Goal: Register for event/course

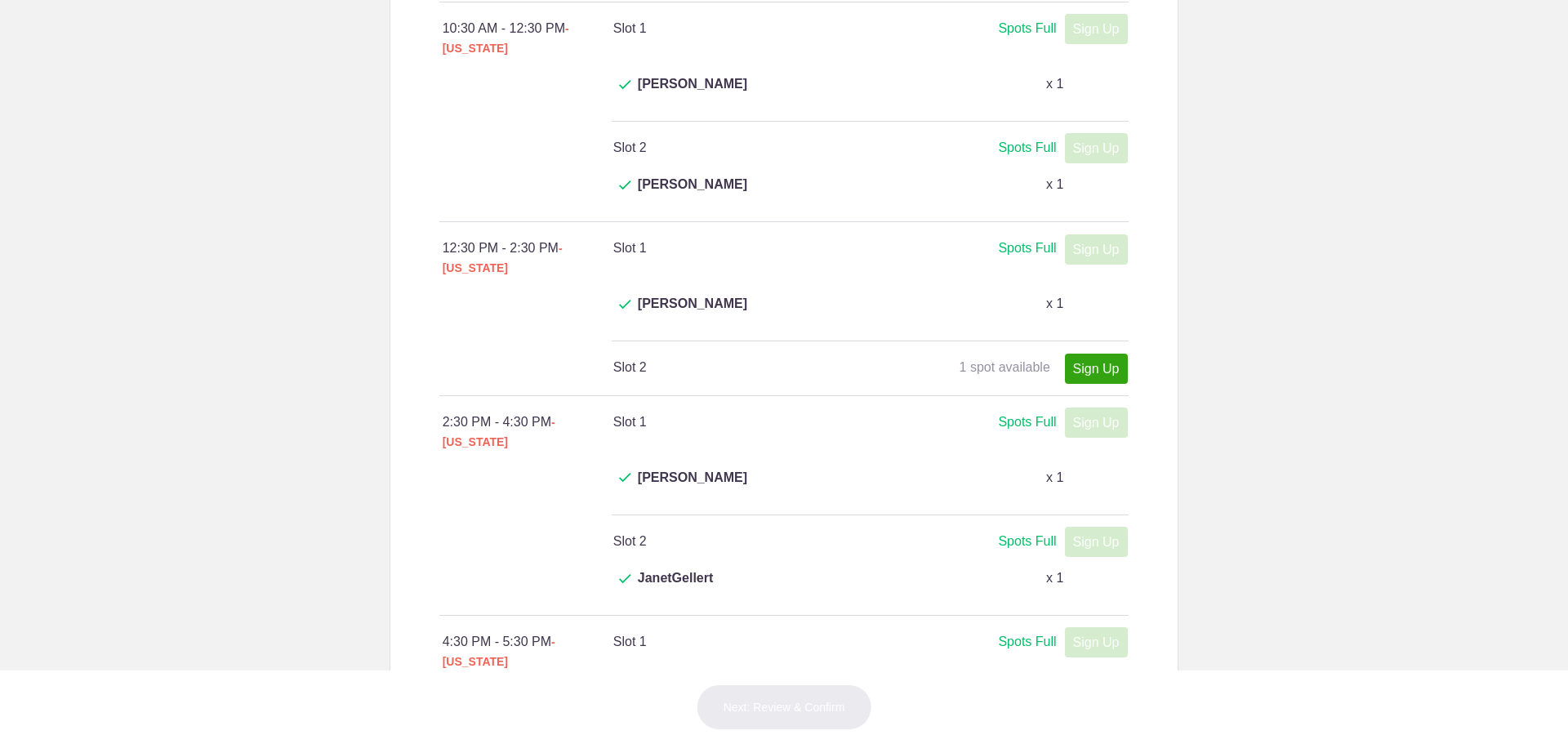
scroll to position [654, 0]
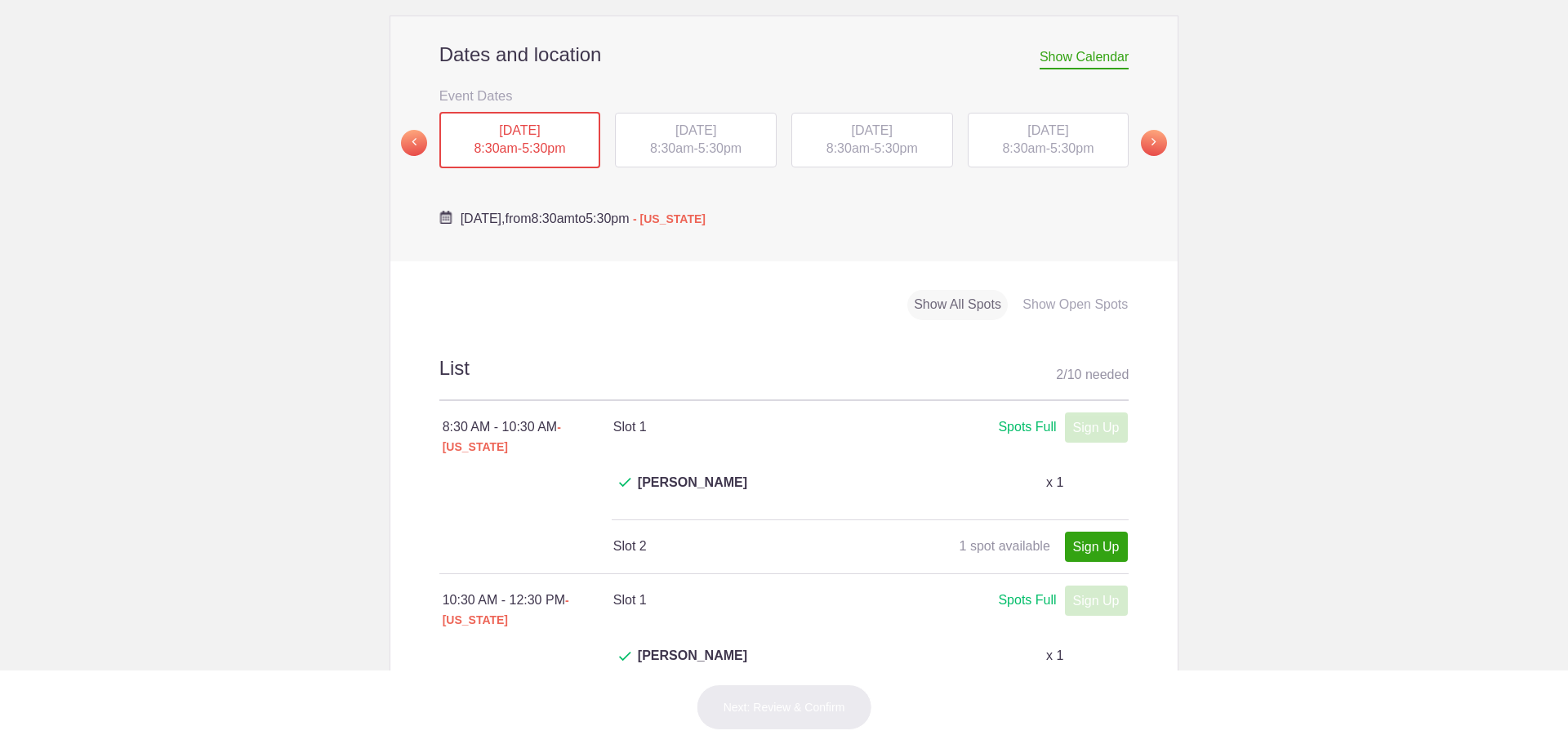
click at [687, 113] on div "[DATE] 8:30am - 5:30pm" at bounding box center [696, 140] width 162 height 56
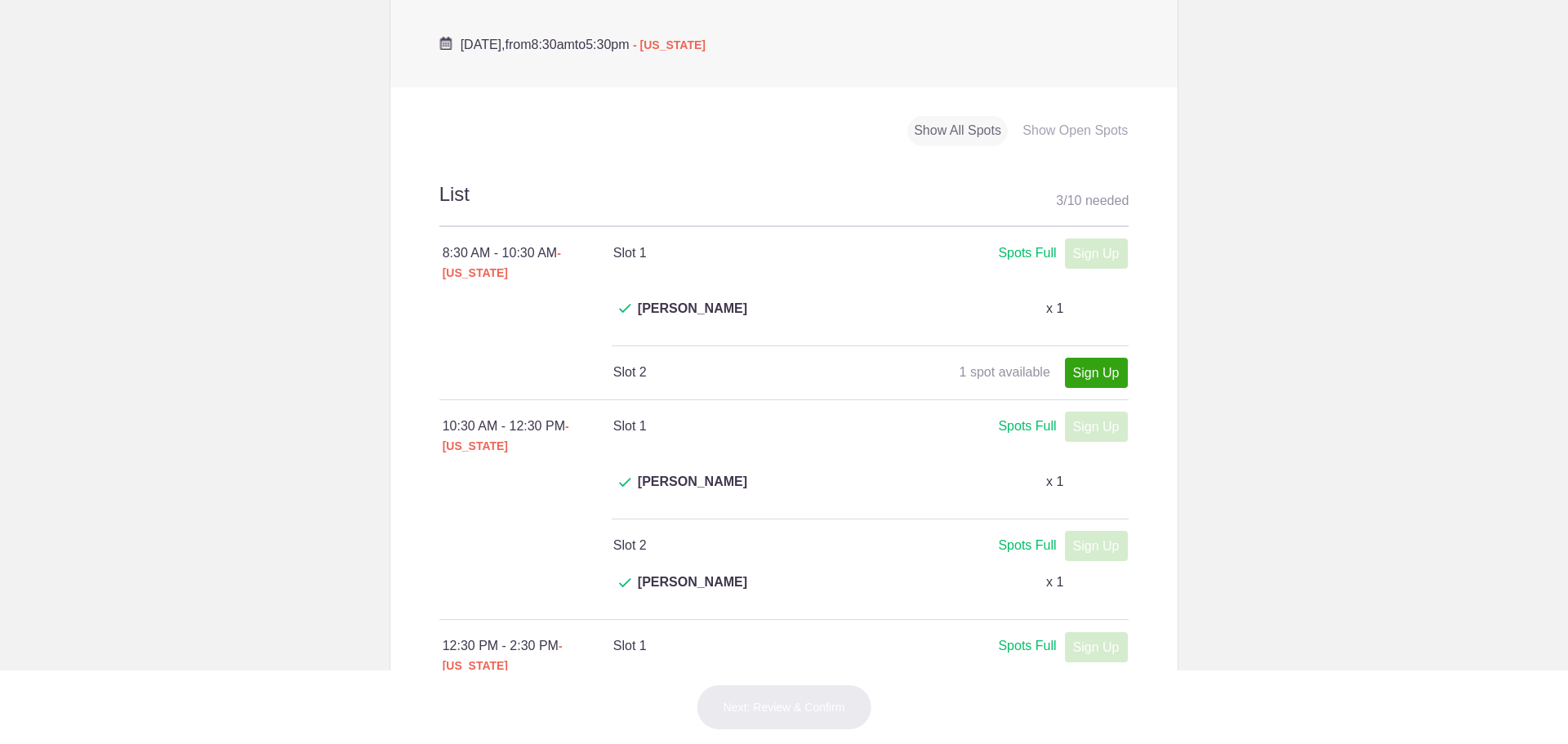
scroll to position [735, 0]
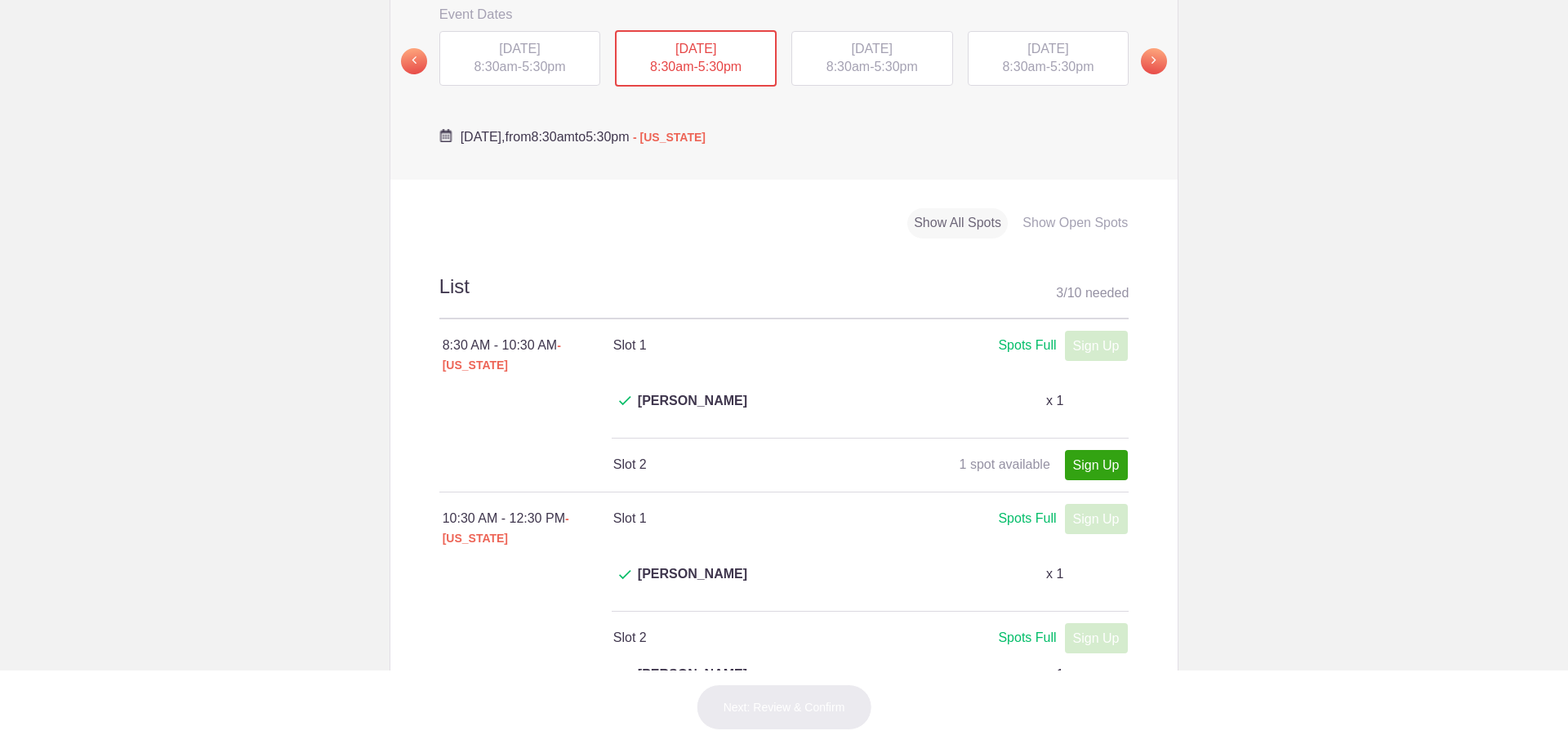
click at [852, 41] on span "[DATE]" at bounding box center [871, 48] width 40 height 14
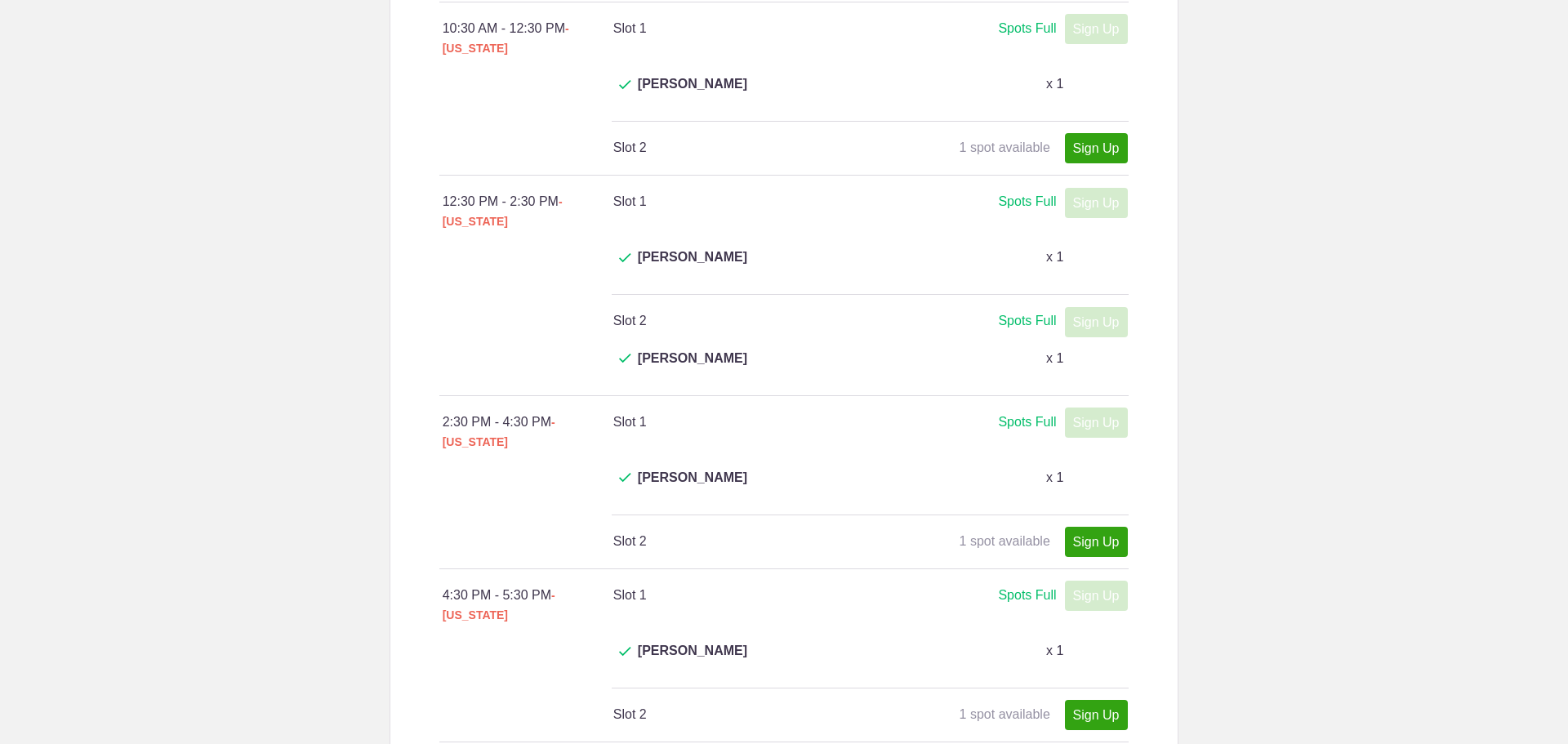
scroll to position [654, 0]
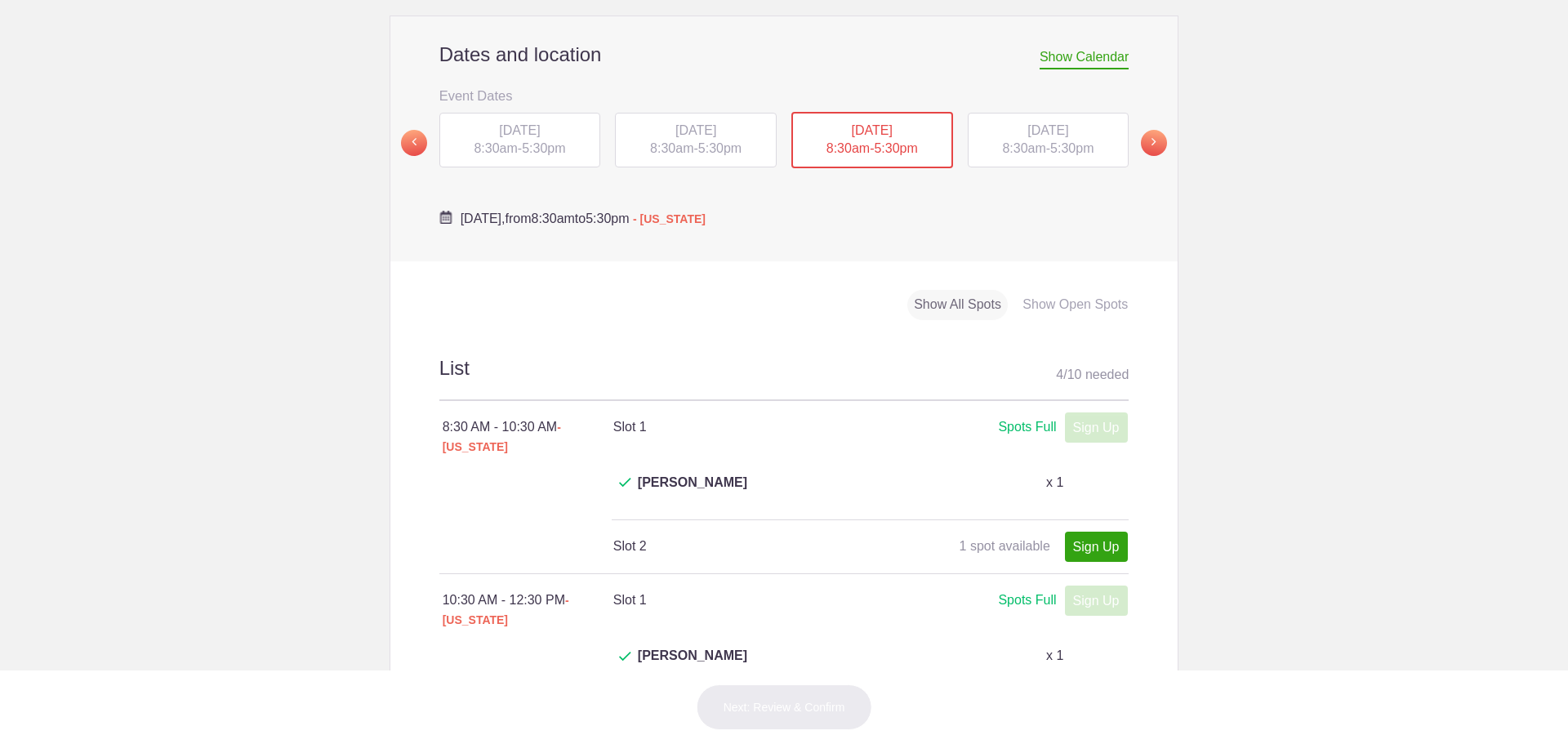
click at [1025, 141] on span "8:30am" at bounding box center [1024, 148] width 43 height 14
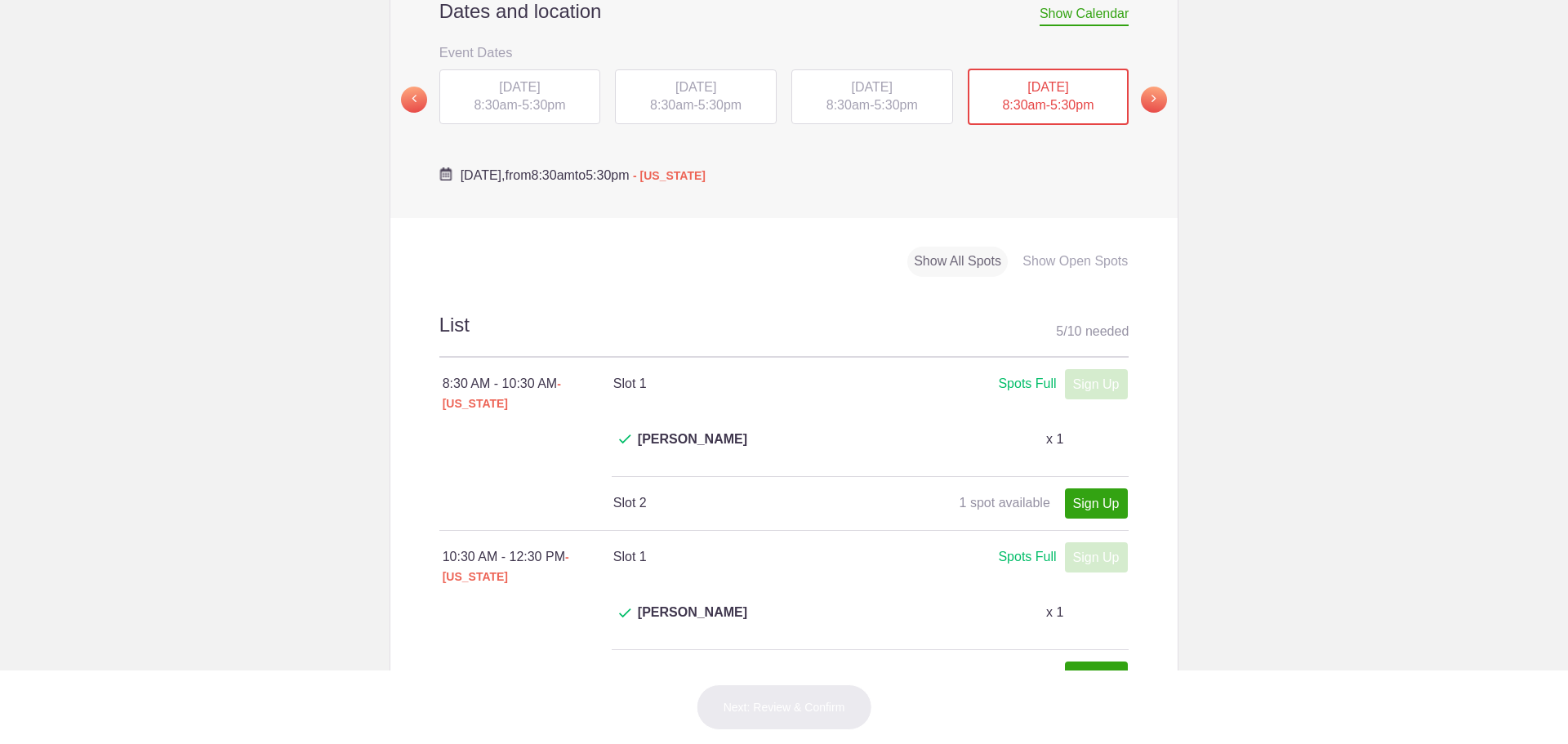
scroll to position [490, 0]
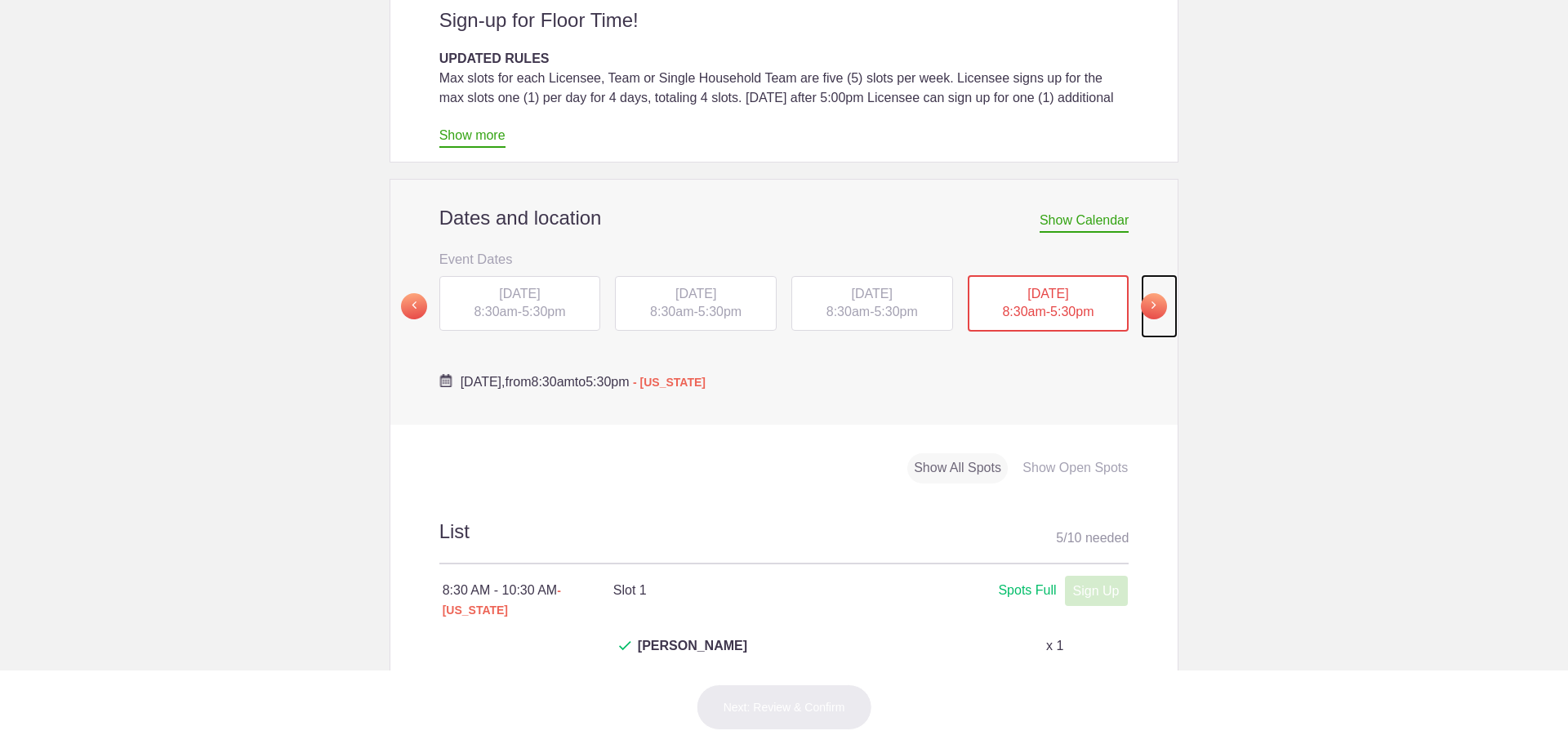
click at [1142, 293] on span at bounding box center [1154, 306] width 26 height 26
click at [499, 286] on span "[DATE]" at bounding box center [519, 292] width 40 height 14
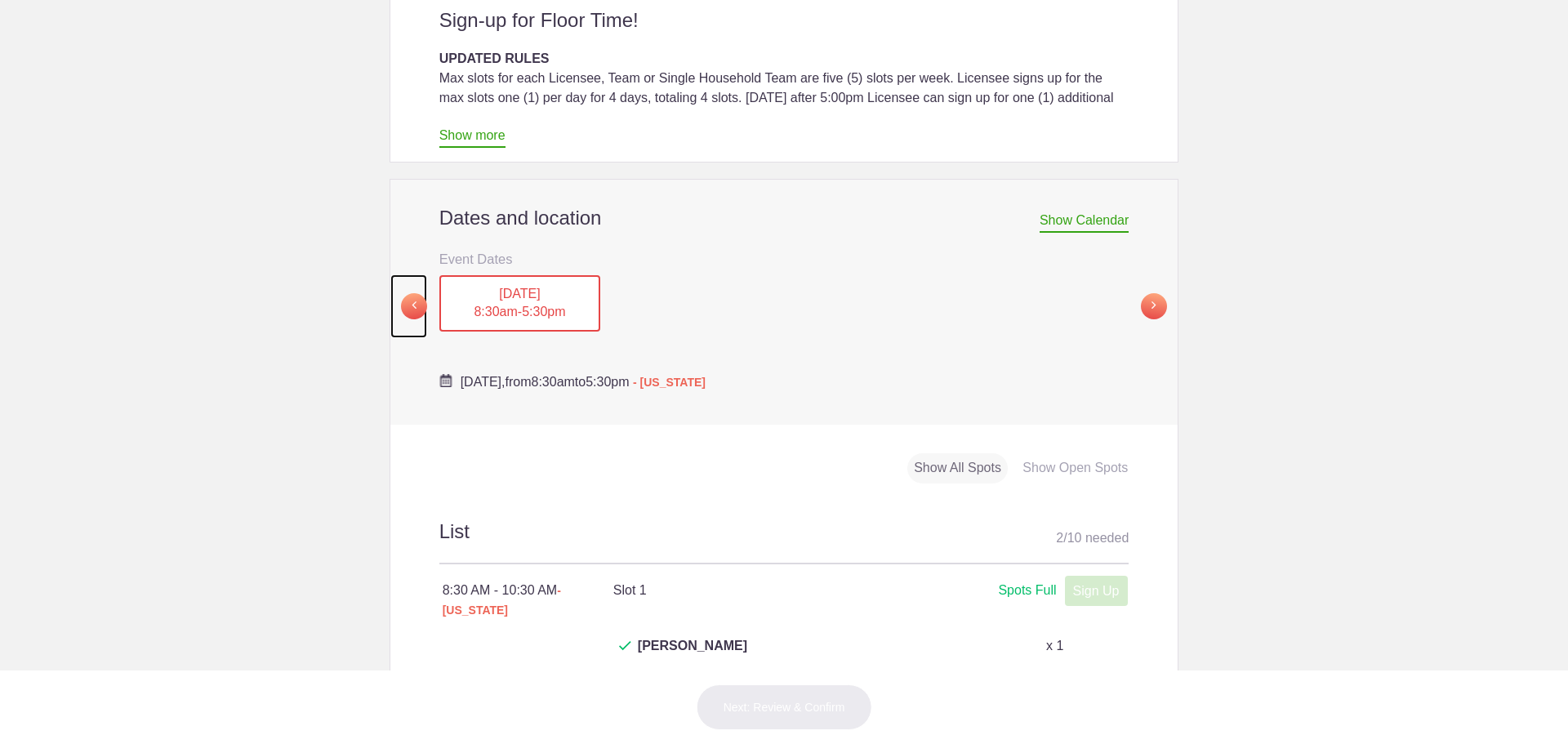
click at [403, 293] on span at bounding box center [414, 306] width 26 height 26
click at [1017, 275] on div "[DATE] 8:30am - 5:30pm" at bounding box center [1048, 303] width 162 height 56
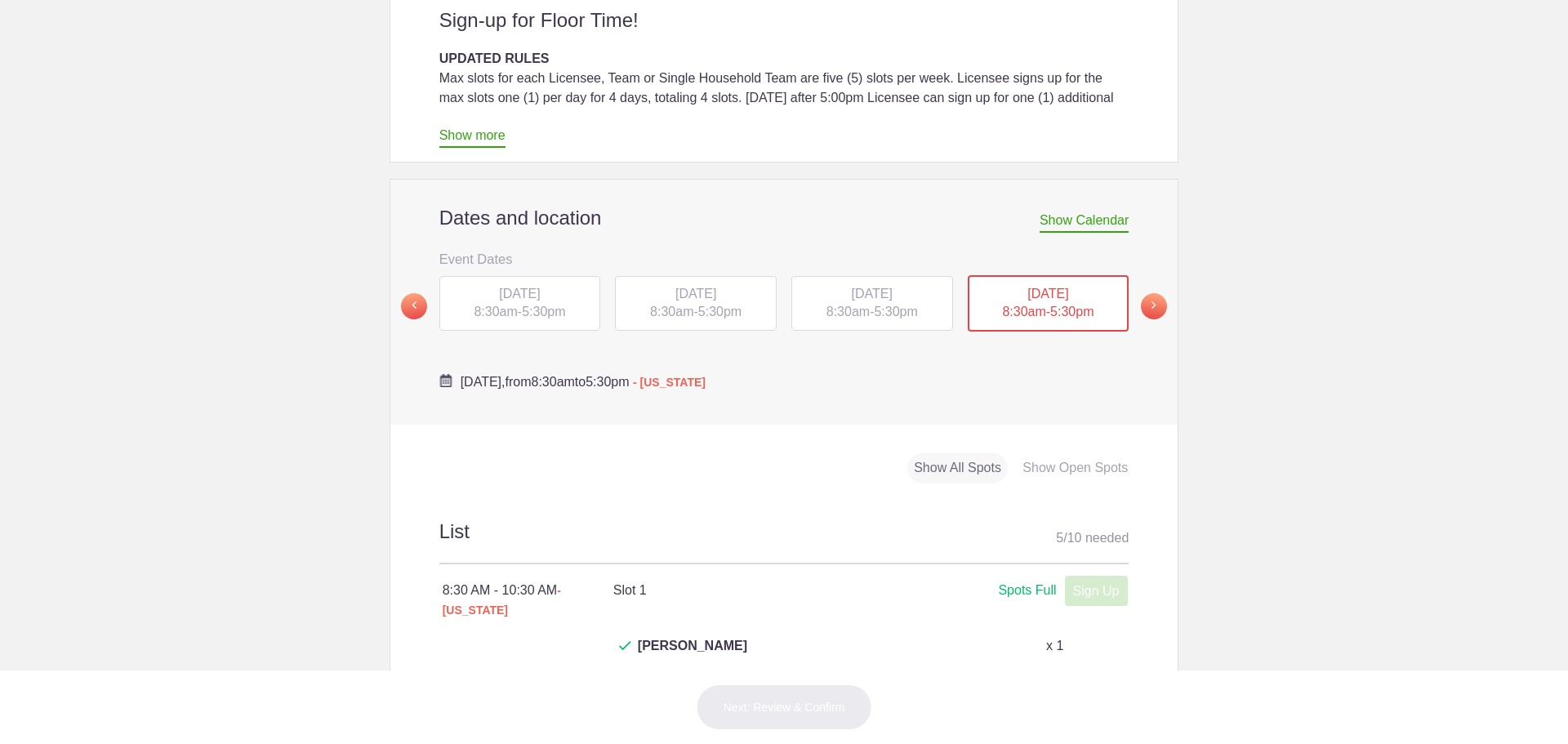
click at [524, 304] on span "5:30pm" at bounding box center [544, 311] width 43 height 14
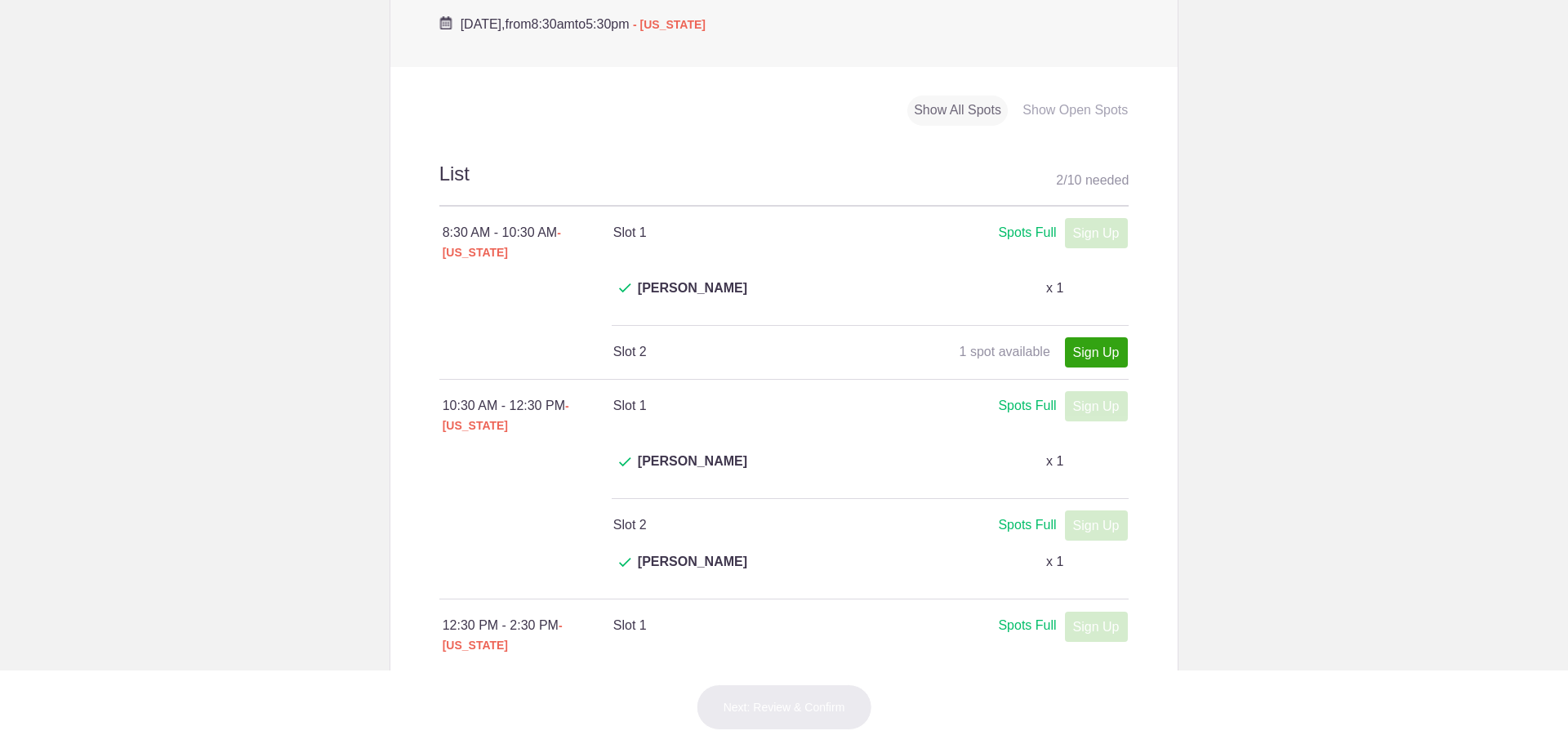
scroll to position [654, 0]
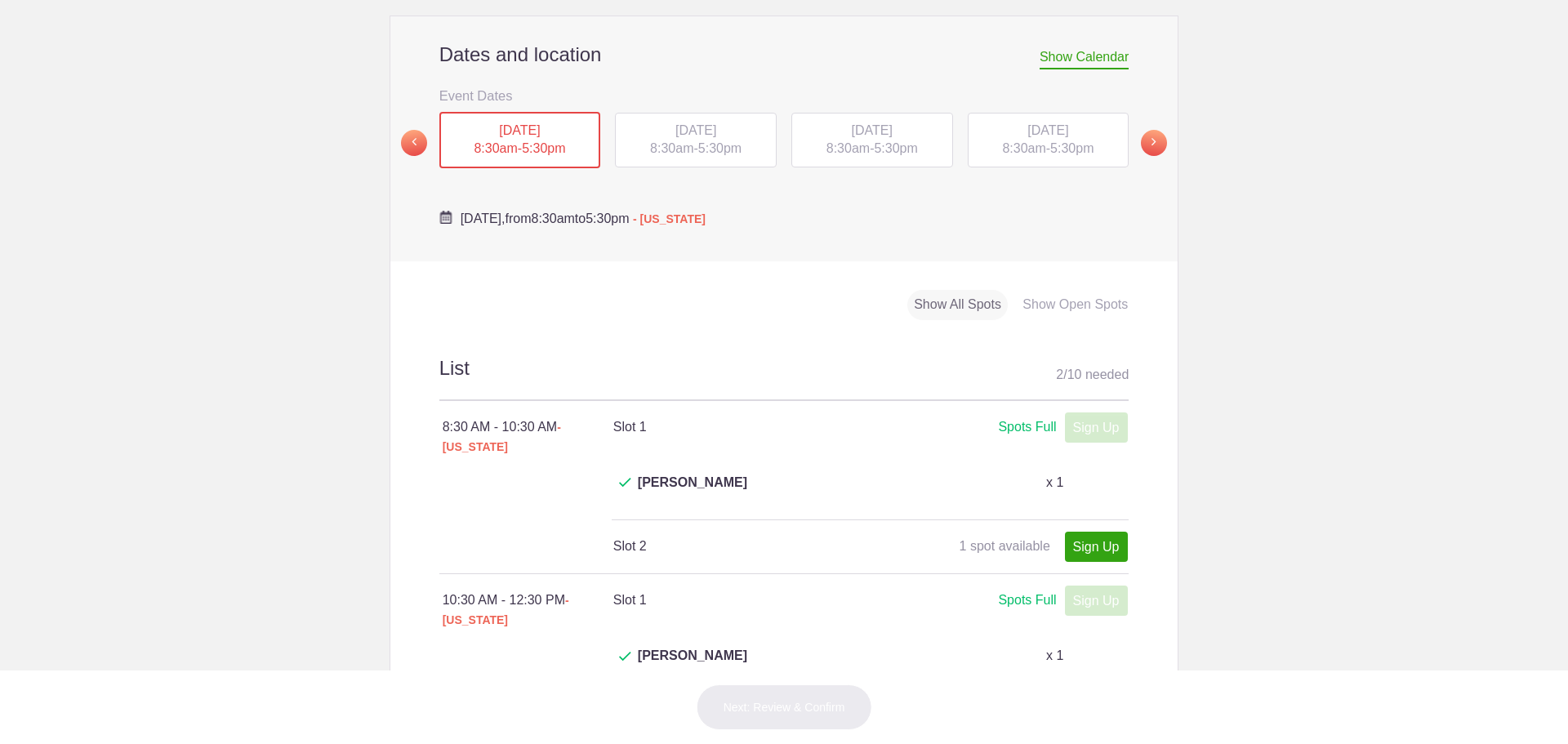
click at [677, 141] on span "8:30am" at bounding box center [672, 148] width 43 height 14
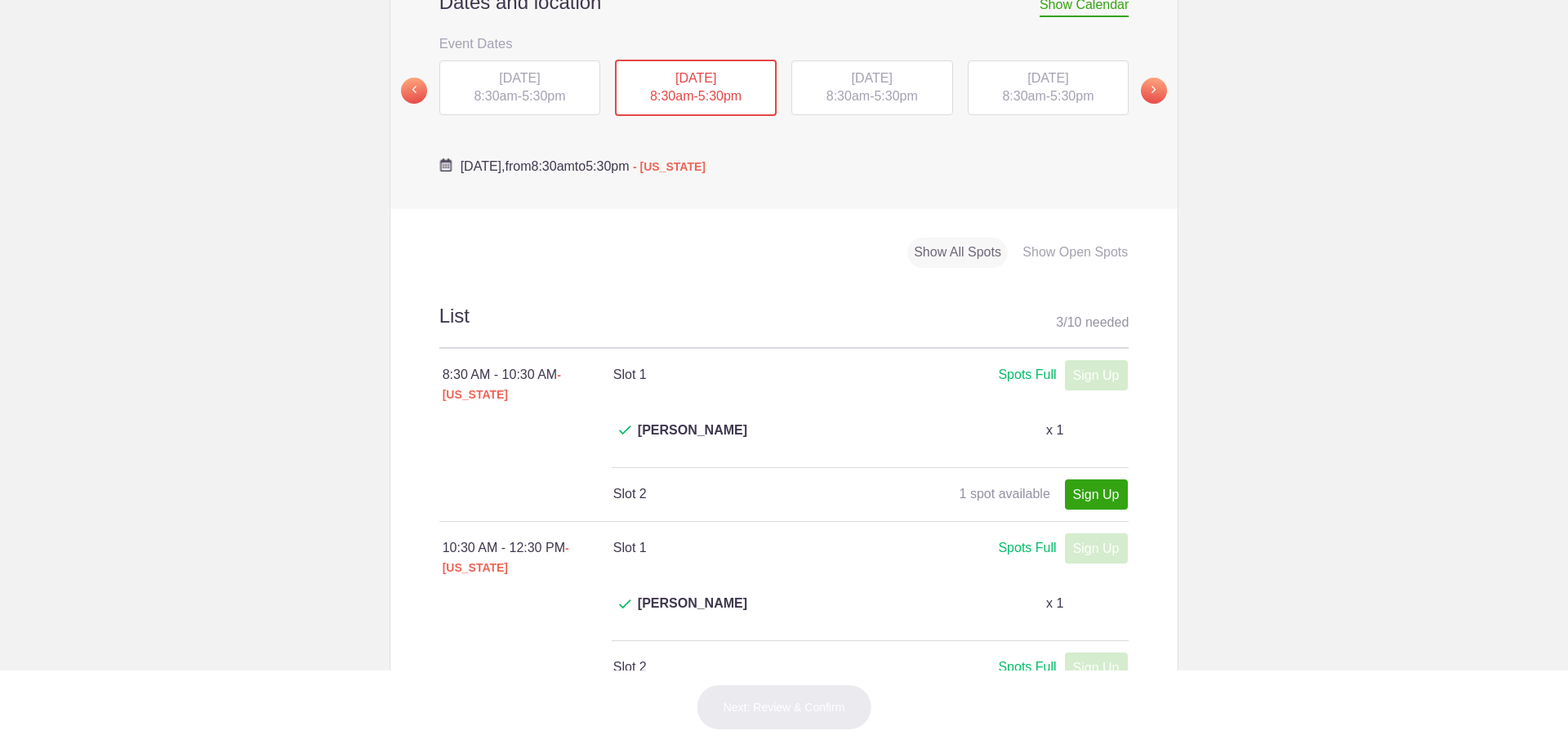
scroll to position [490, 0]
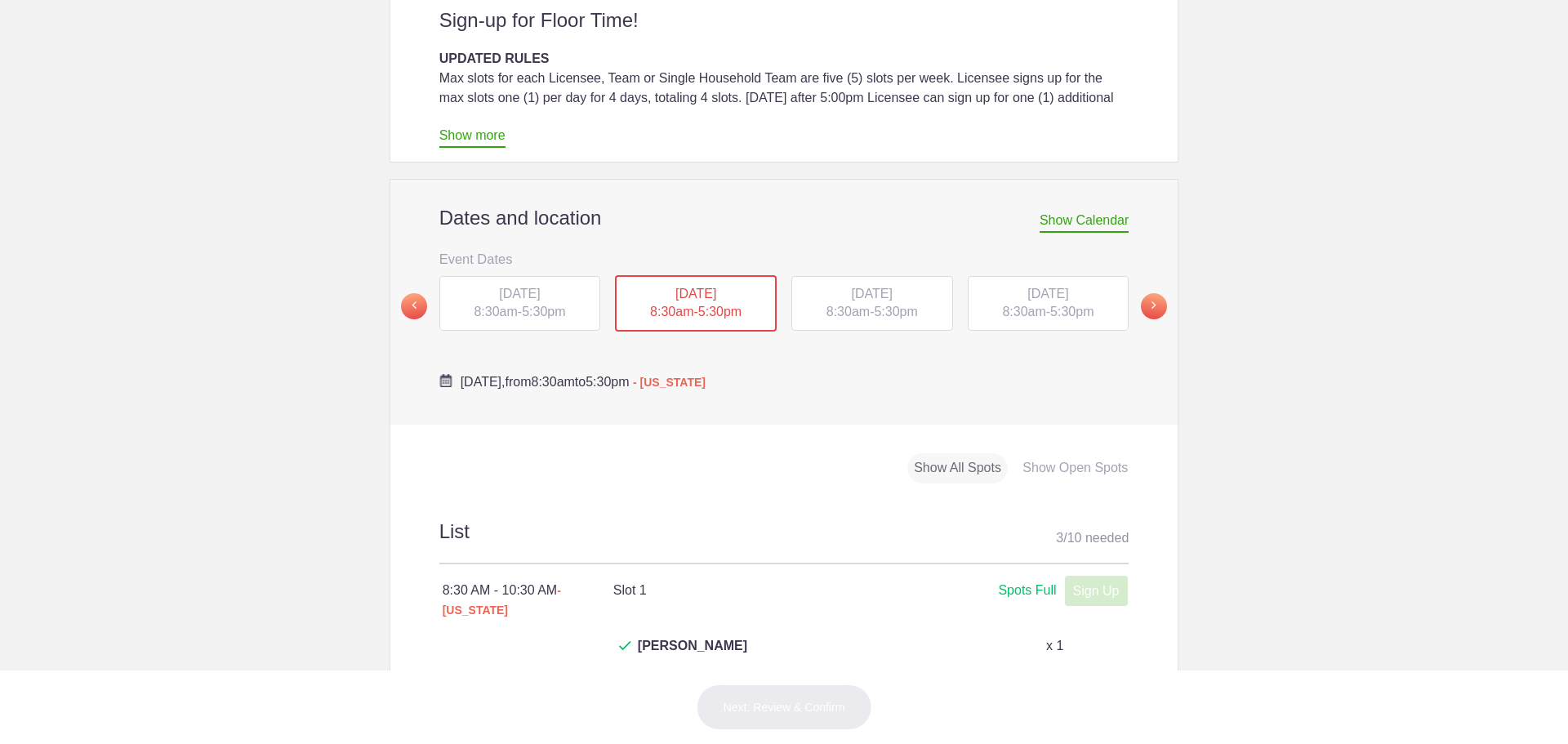
click at [853, 304] on span "8:30am" at bounding box center [848, 311] width 43 height 14
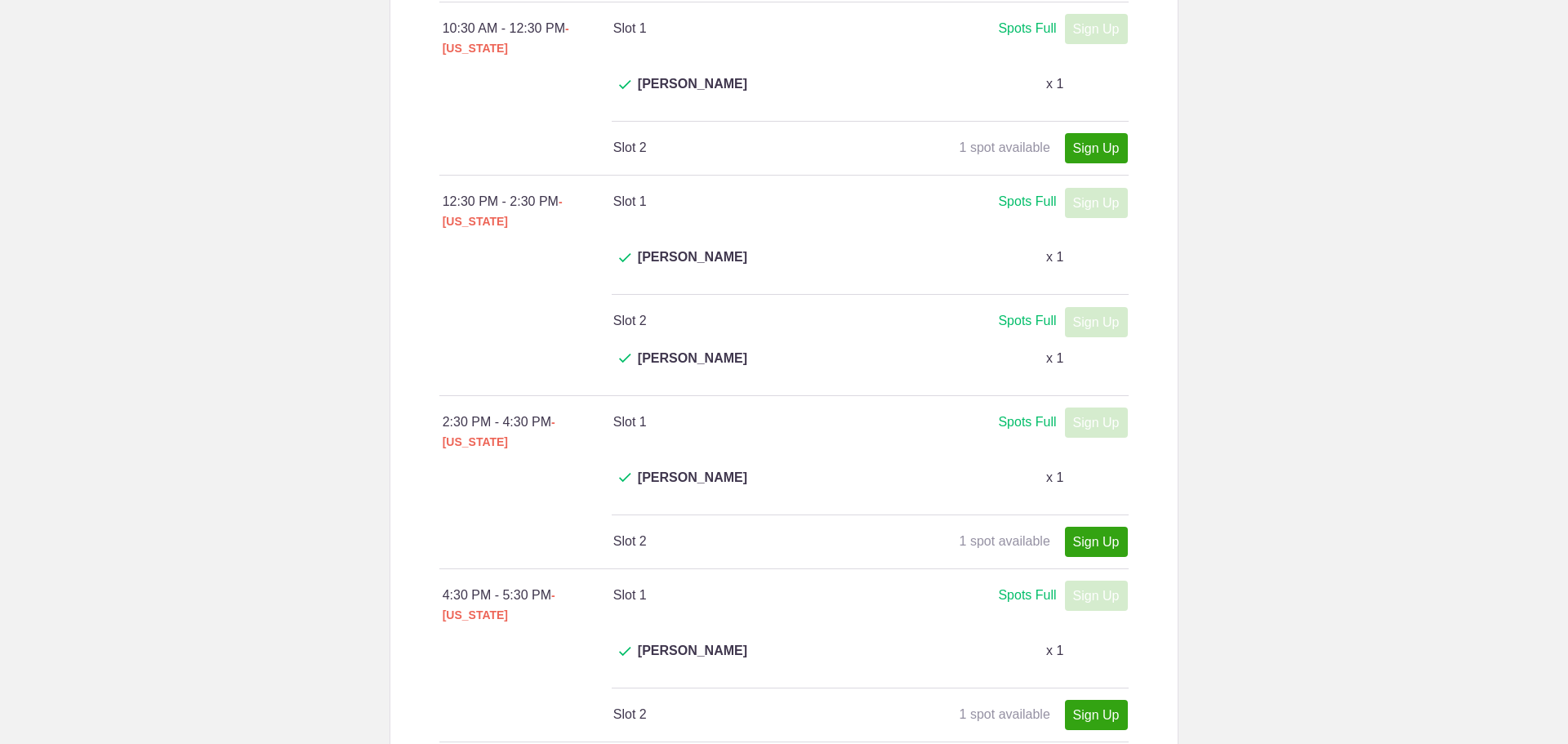
scroll to position [654, 0]
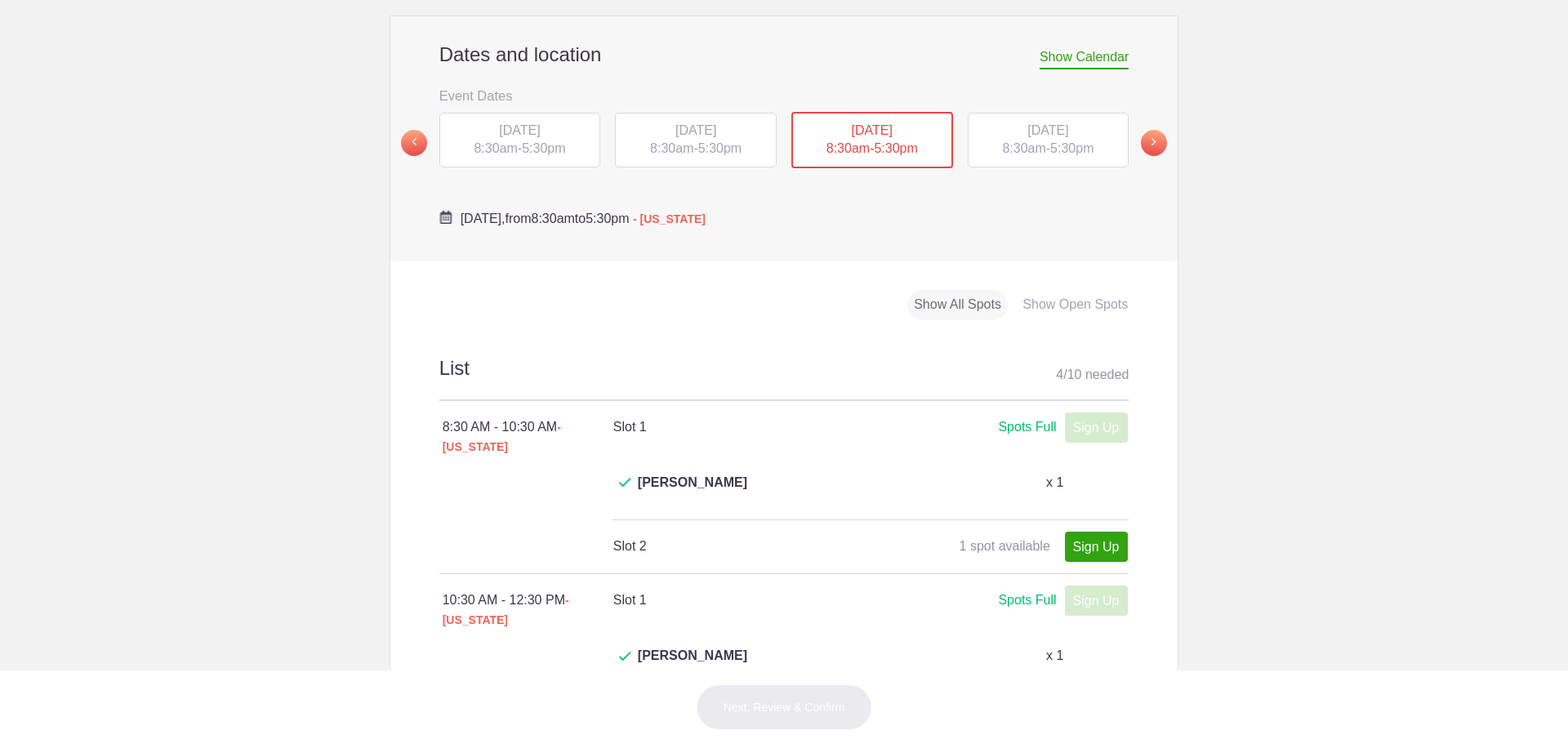
click at [1021, 120] on div "[DATE] 8:30am - 5:30pm" at bounding box center [1048, 140] width 162 height 56
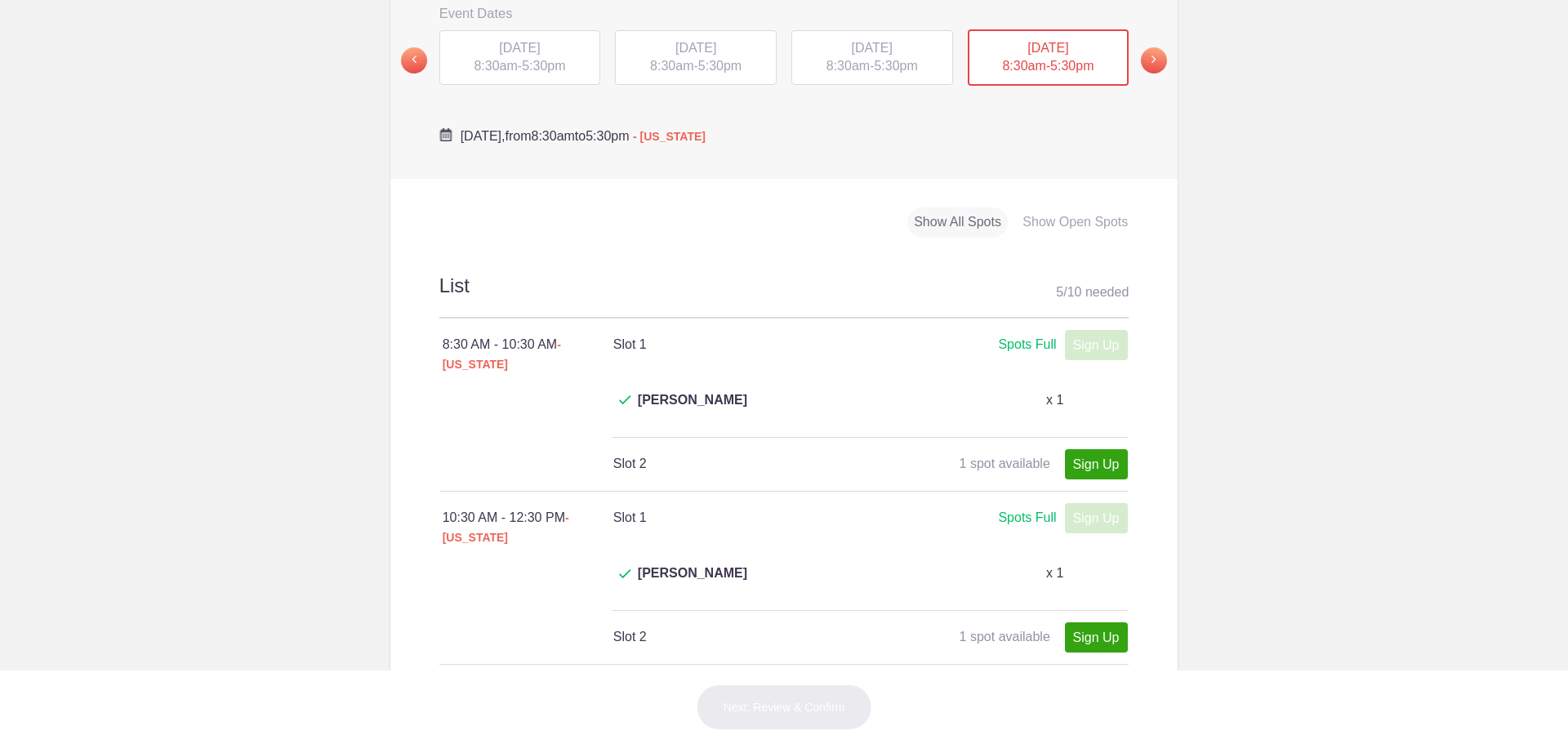
scroll to position [735, 0]
click at [1081, 624] on link "Sign Up" at bounding box center [1096, 638] width 63 height 30
type input "1"
click at [801, 710] on button "Next: Review & Confirm" at bounding box center [784, 707] width 175 height 46
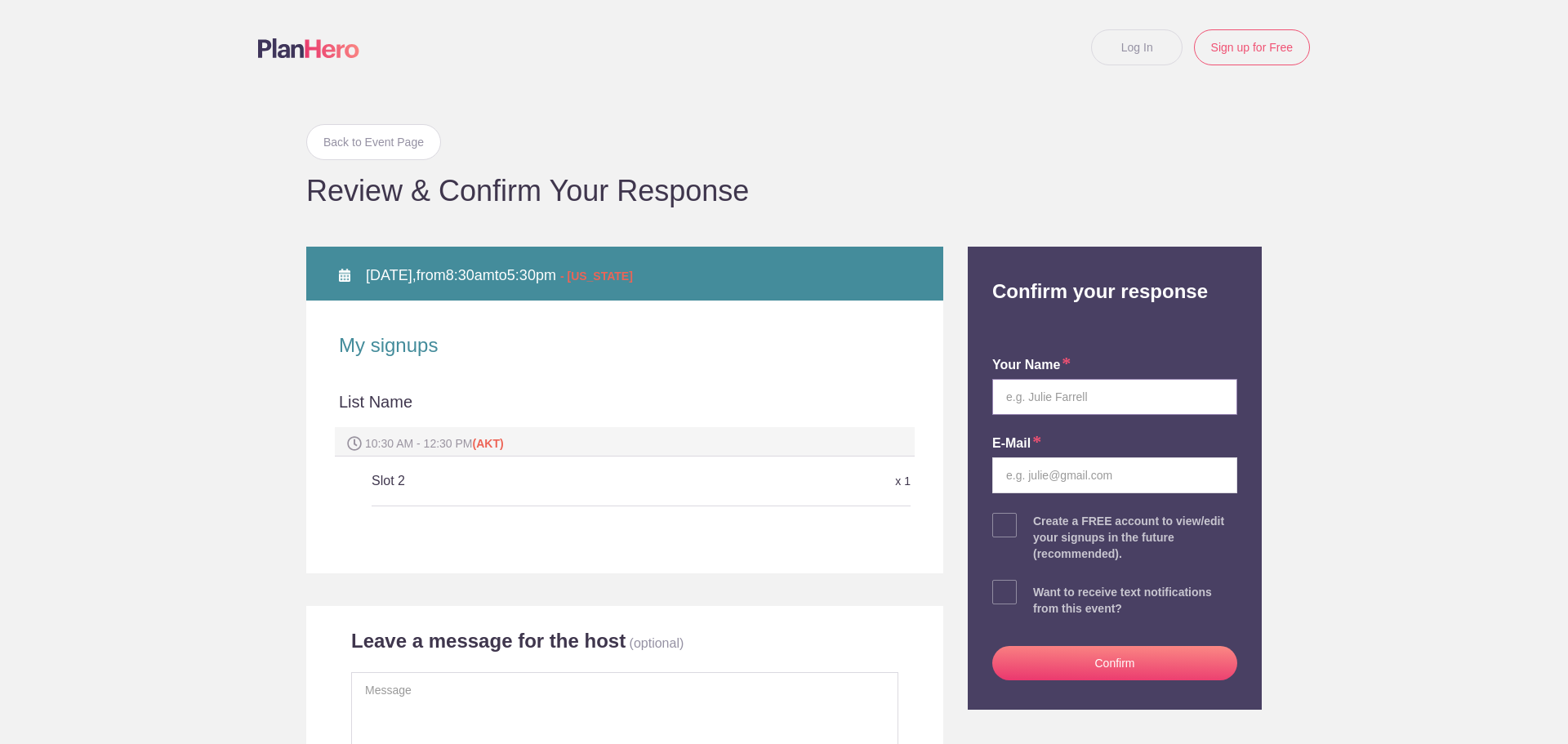
click at [1071, 394] on input "text" at bounding box center [1115, 397] width 245 height 36
type input "Yulia"
type input "[EMAIL_ADDRESS][DOMAIN_NAME]"
click at [1119, 667] on button "Confirm" at bounding box center [1115, 663] width 245 height 34
